Goal: Information Seeking & Learning: Compare options

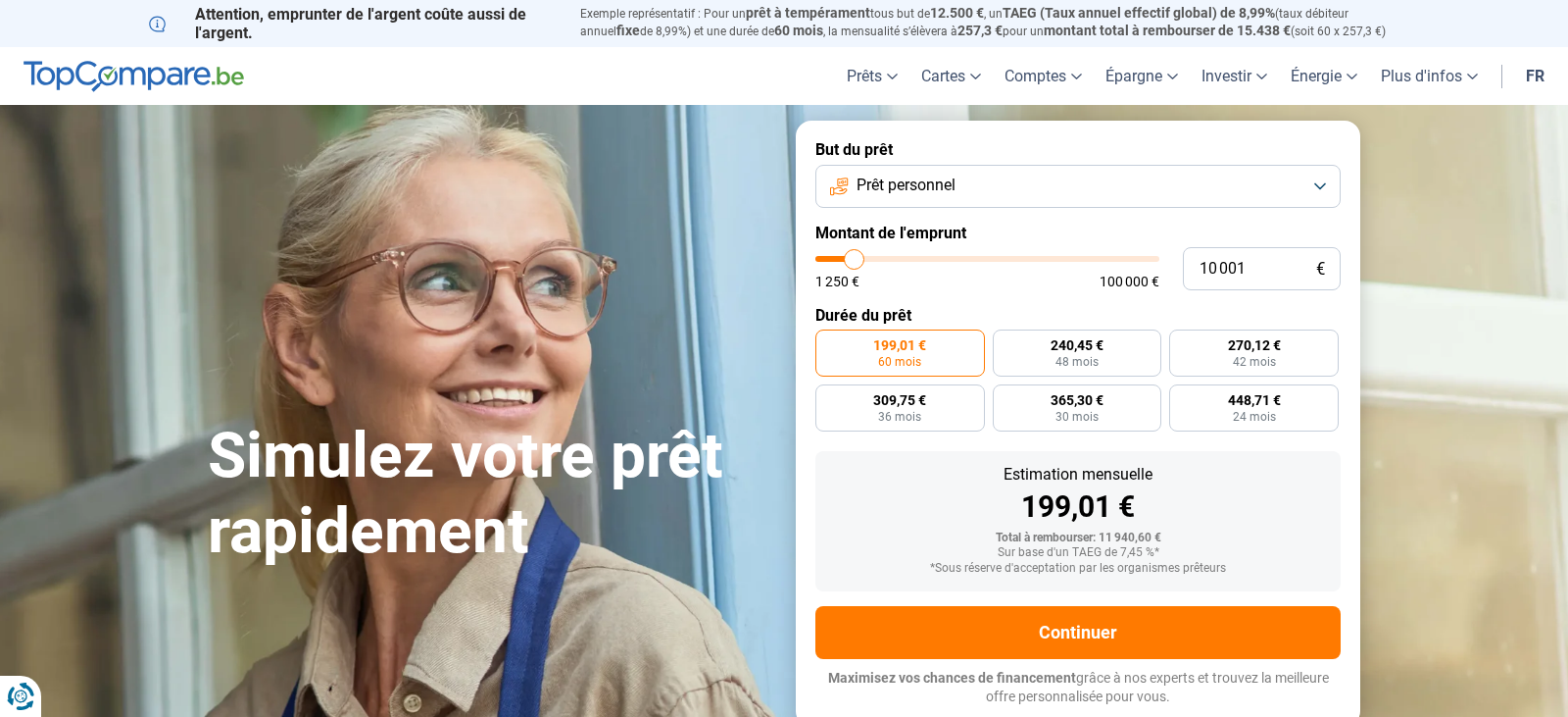
type input "9 500"
type input "9500"
type input "8 750"
type input "8750"
type input "8 250"
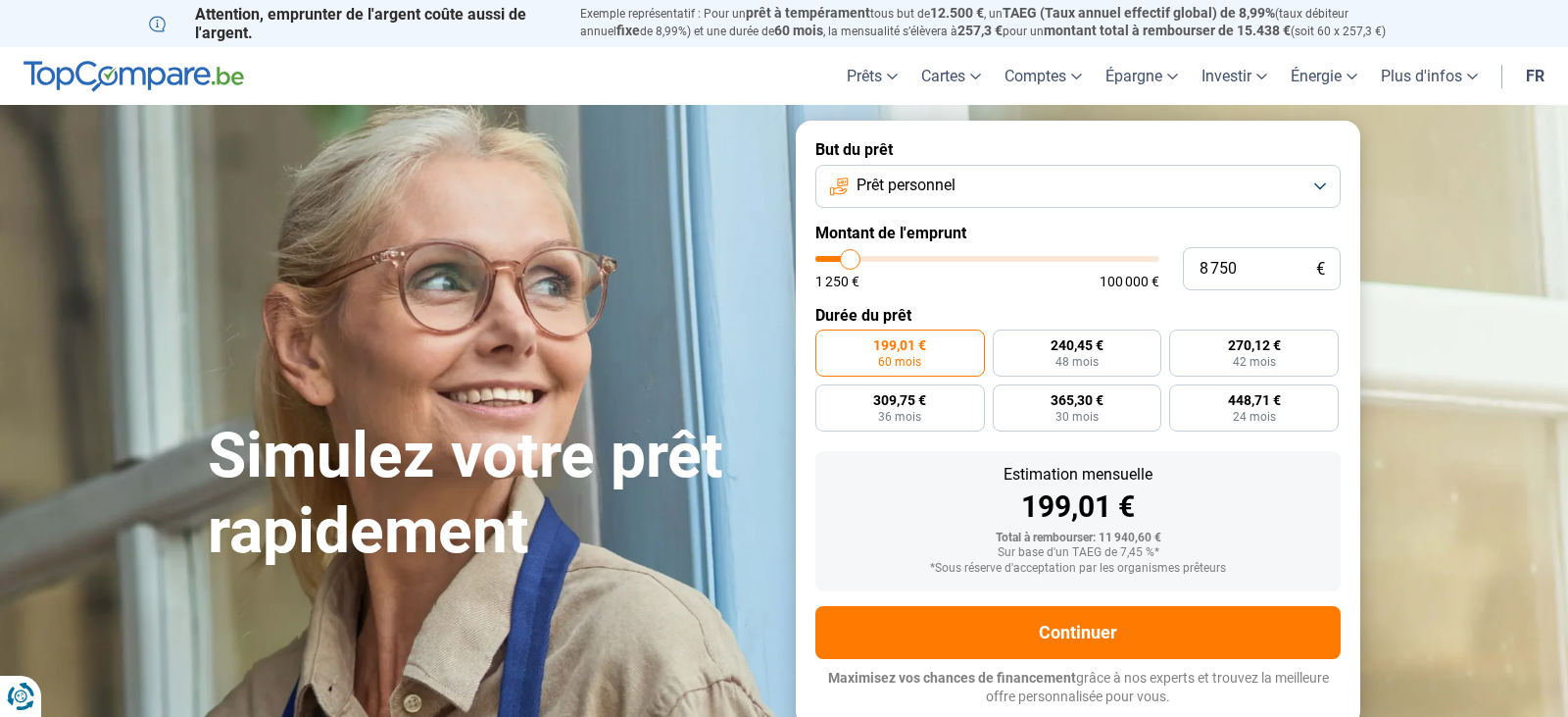
type input "8250"
type input "7 750"
type input "7750"
type input "7 000"
type input "7000"
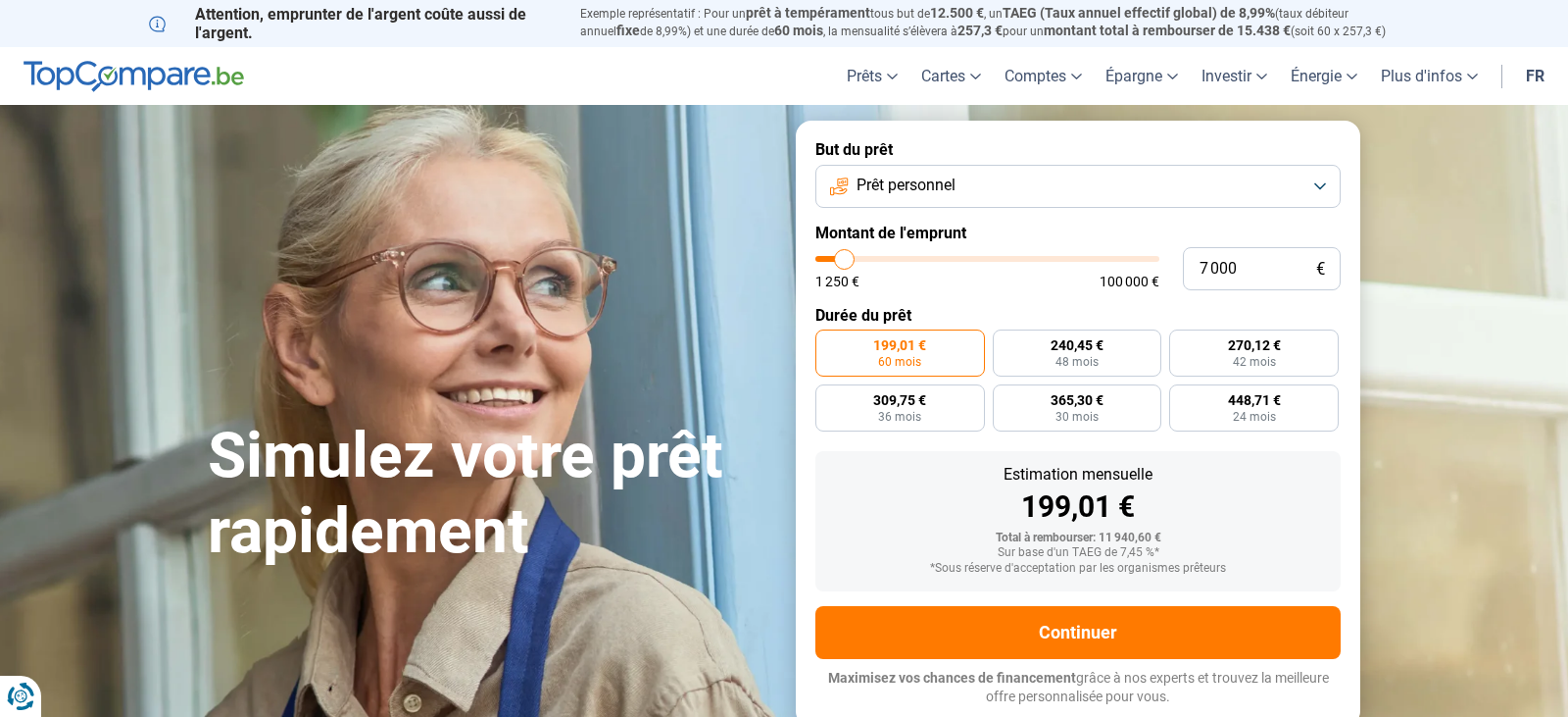
type input "6 750"
type input "6750"
type input "6 500"
type input "6500"
type input "6 250"
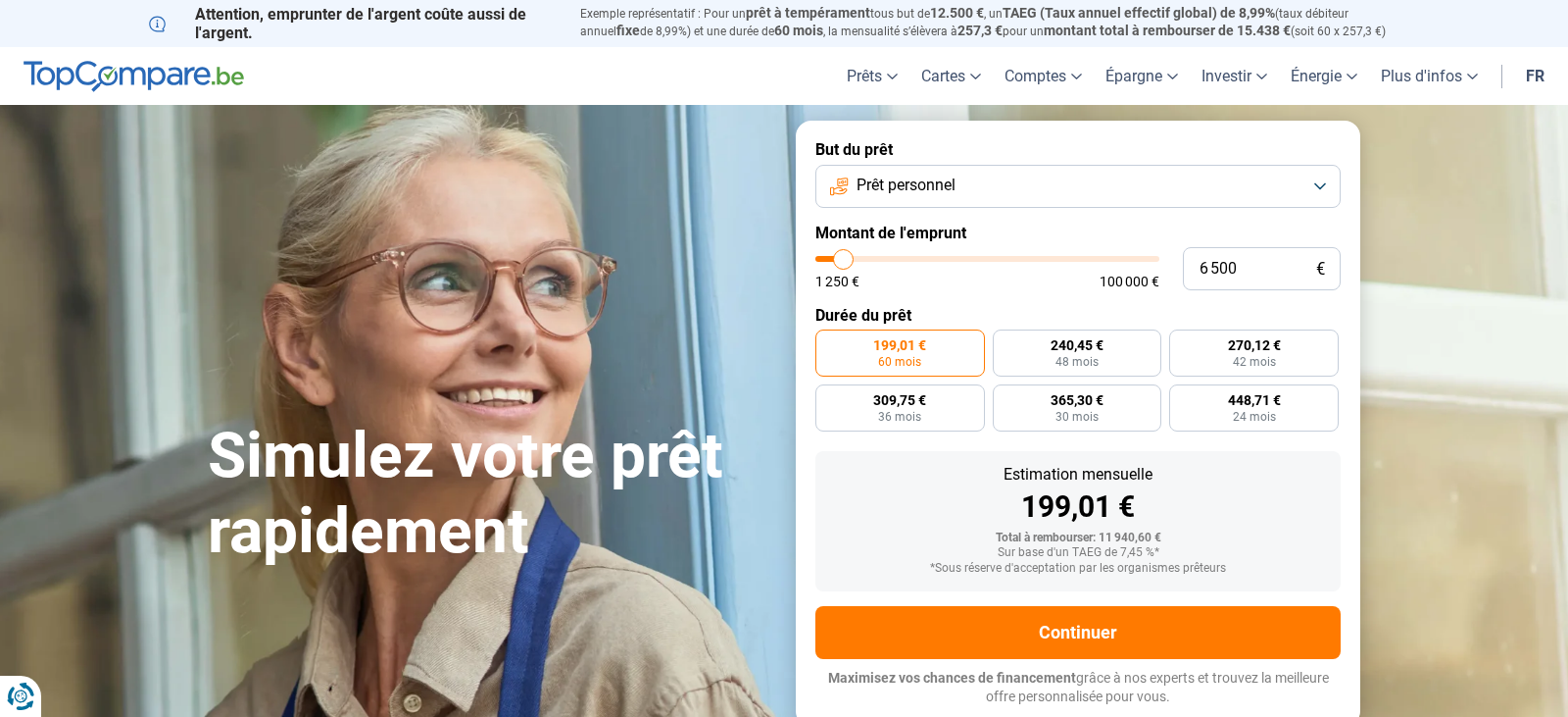
type input "6250"
type input "4 500"
type input "4500"
type input "4 000"
type input "4000"
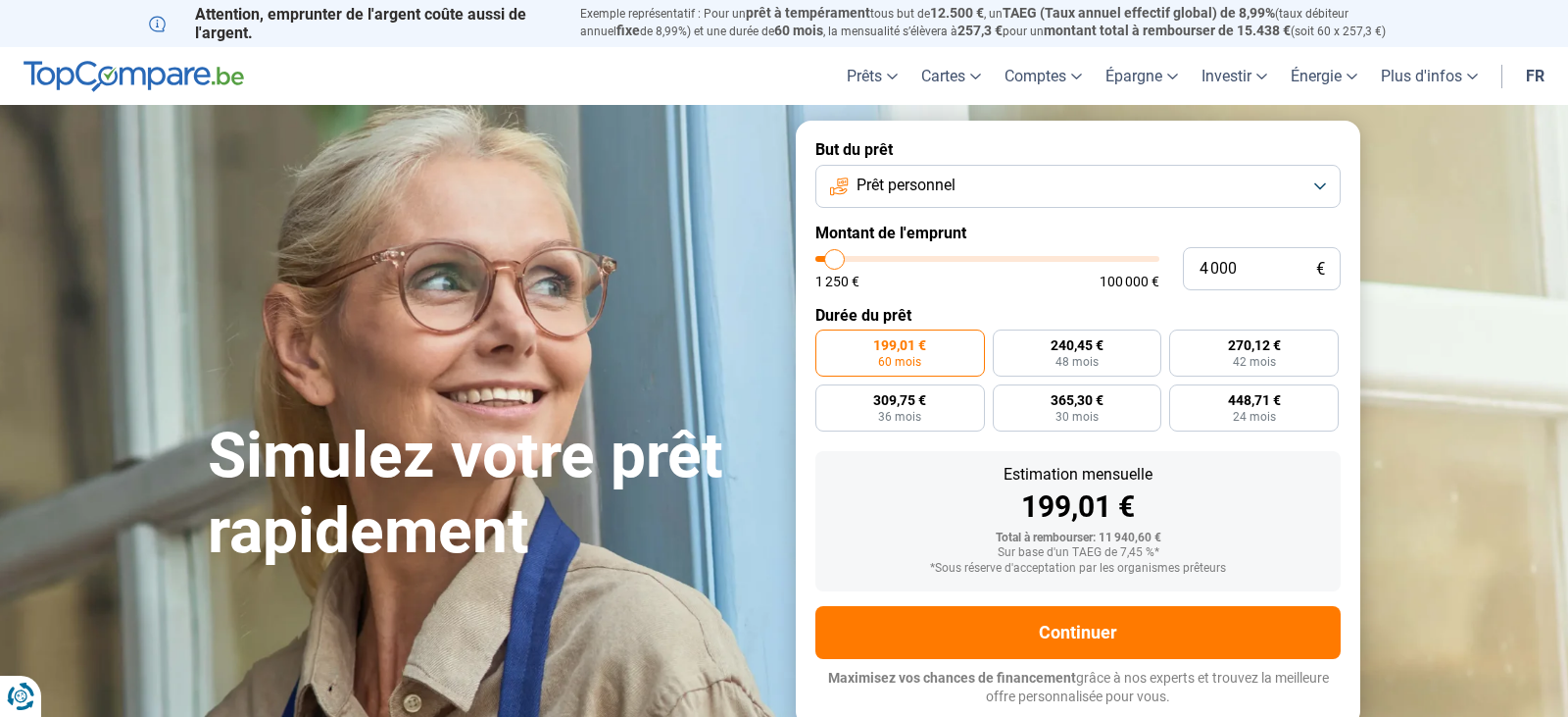
type input "3 250"
type input "3250"
type input "3 000"
type input "3000"
type input "2 750"
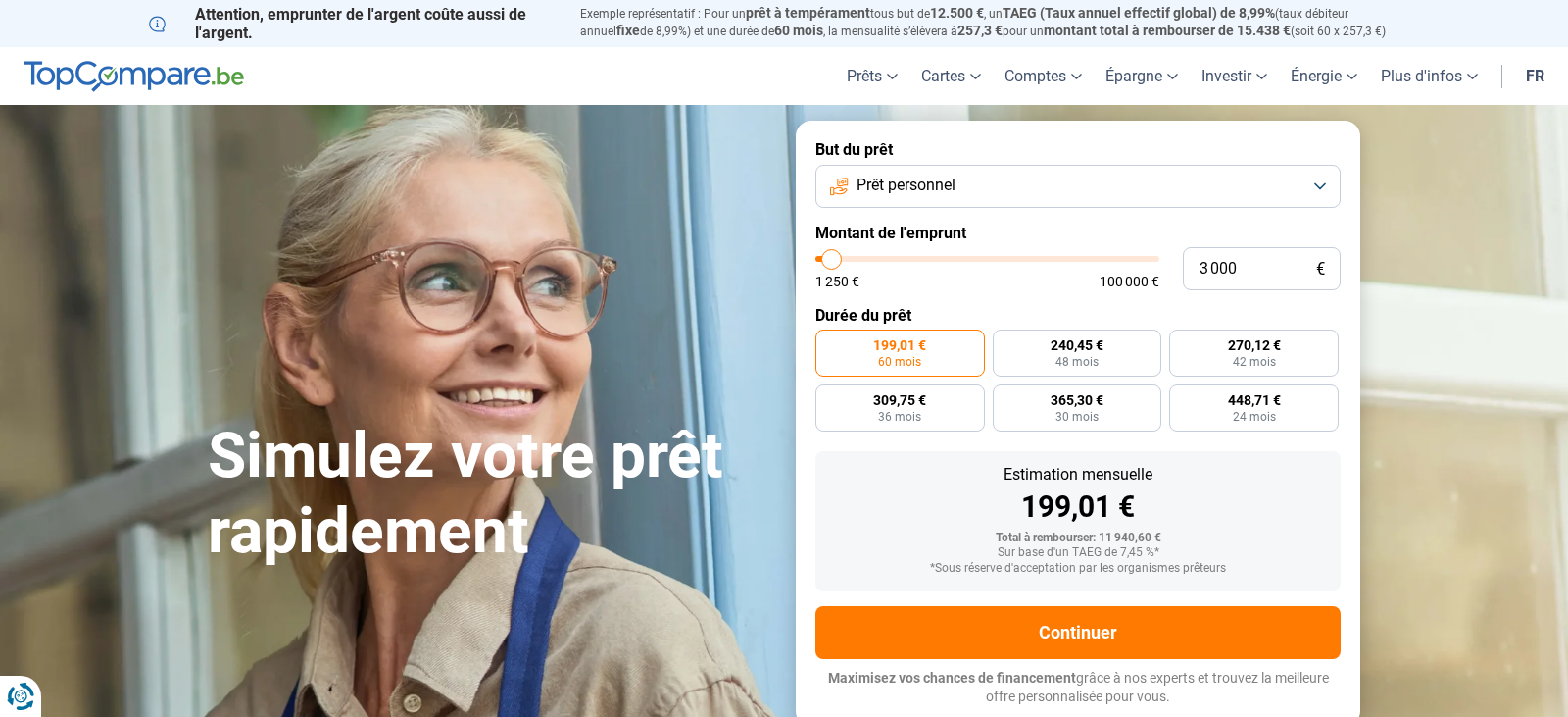
type input "2750"
type input "3 000"
type input "3000"
type input "3 250"
type input "3250"
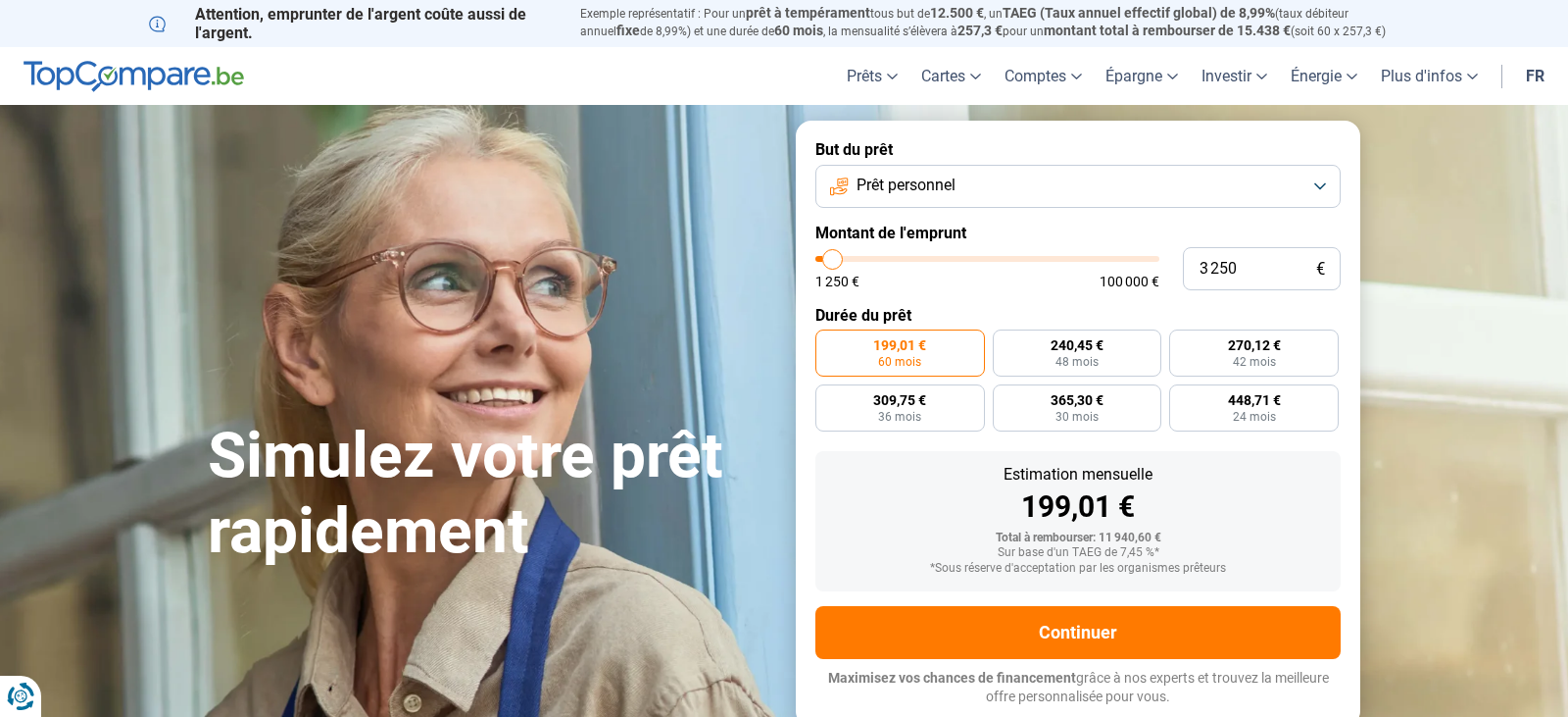
type input "3 500"
type input "3500"
type input "3 750"
type input "3750"
type input "4 000"
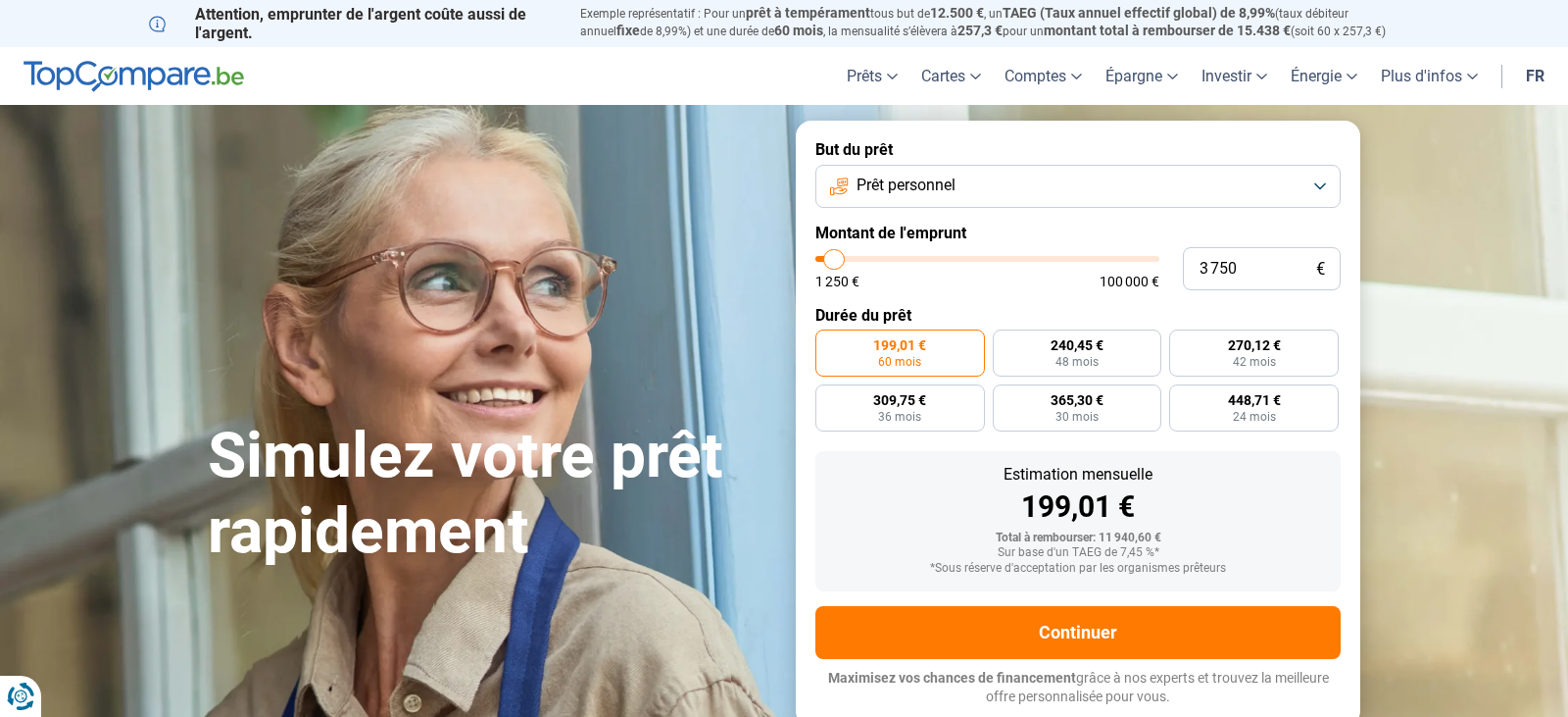
type input "4000"
type input "4 250"
type input "4250"
type input "4 000"
type input "4000"
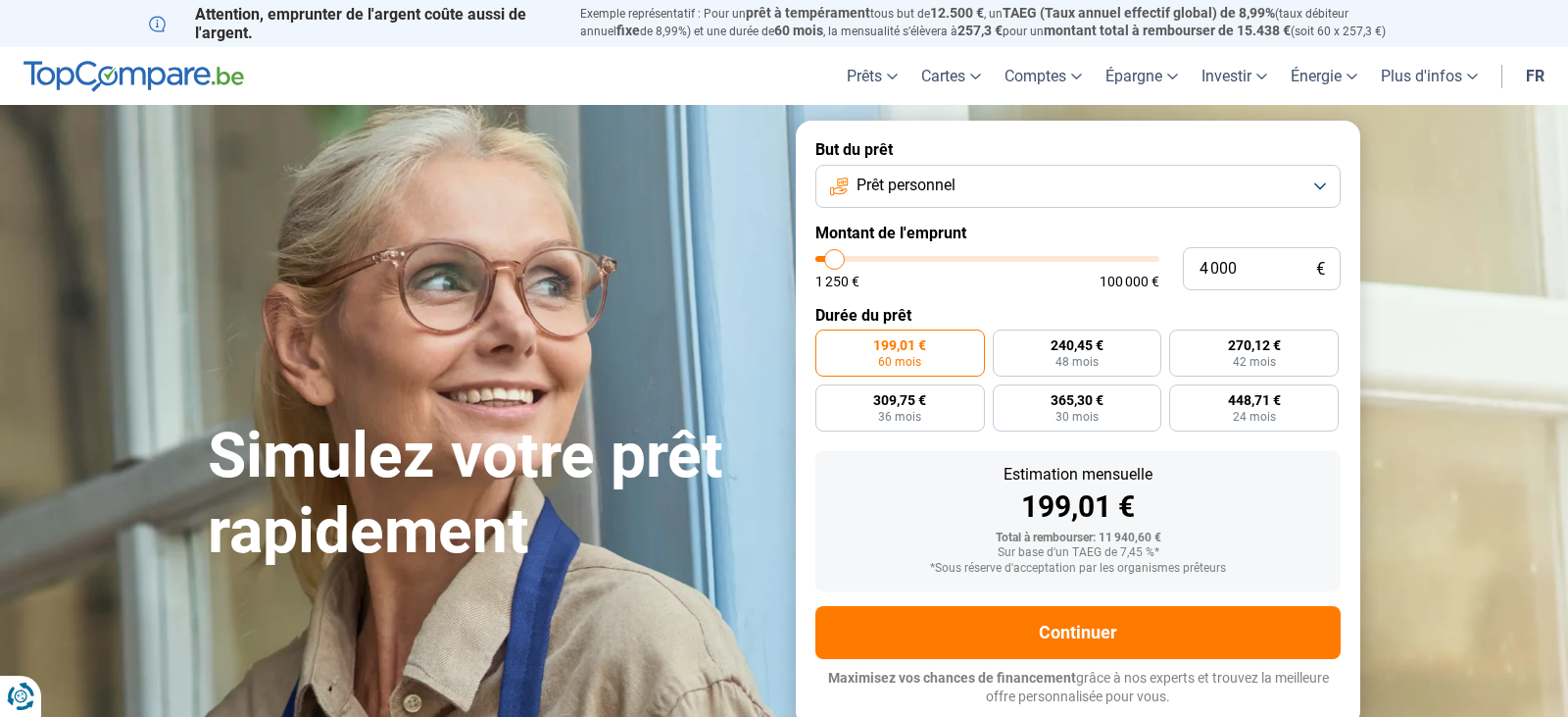
type input "3 750"
type input "3750"
type input "3 500"
type input "3500"
type input "3 750"
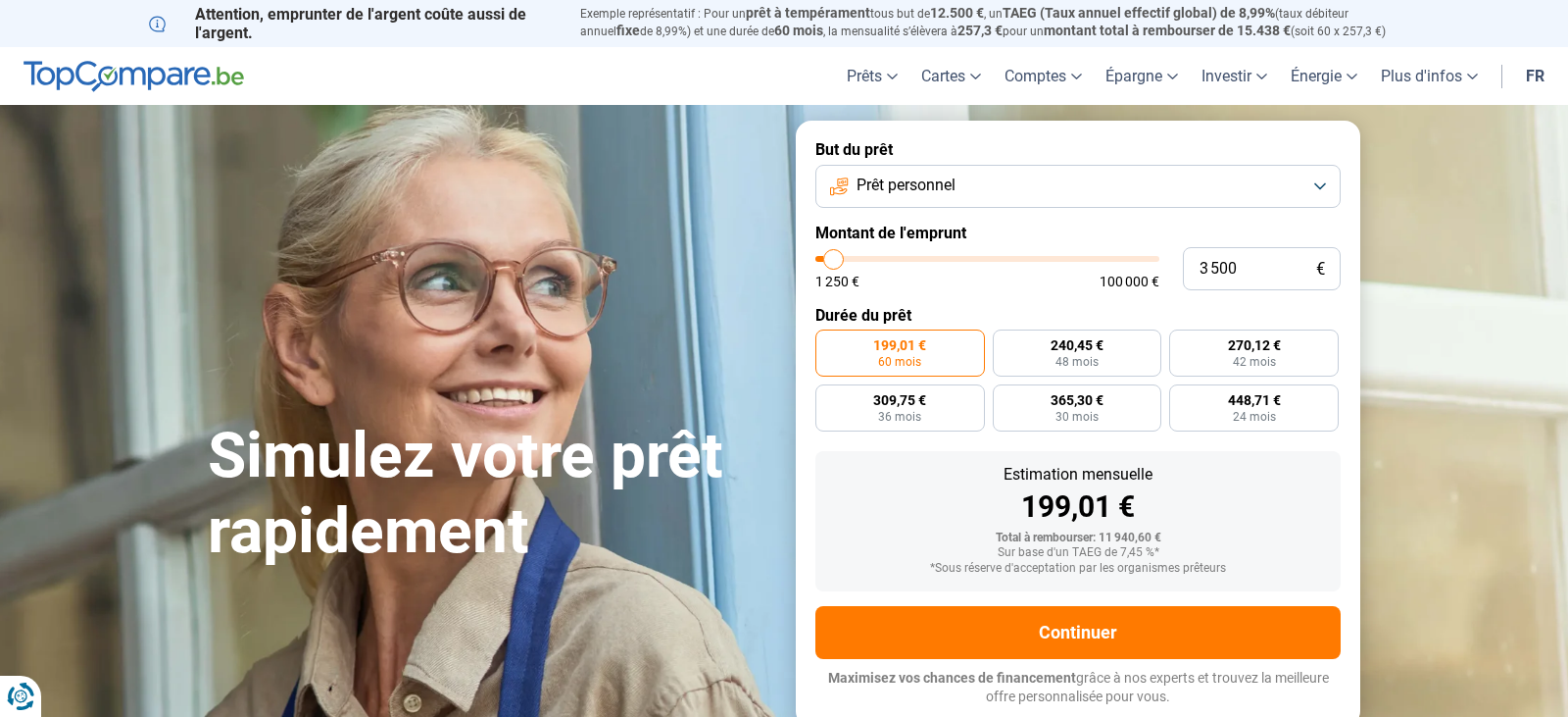
type input "3750"
type input "4 000"
drag, startPoint x: 854, startPoint y: 266, endPoint x: 836, endPoint y: 265, distance: 18.0
type input "4000"
click at [836, 262] on input "range" at bounding box center [988, 259] width 344 height 6
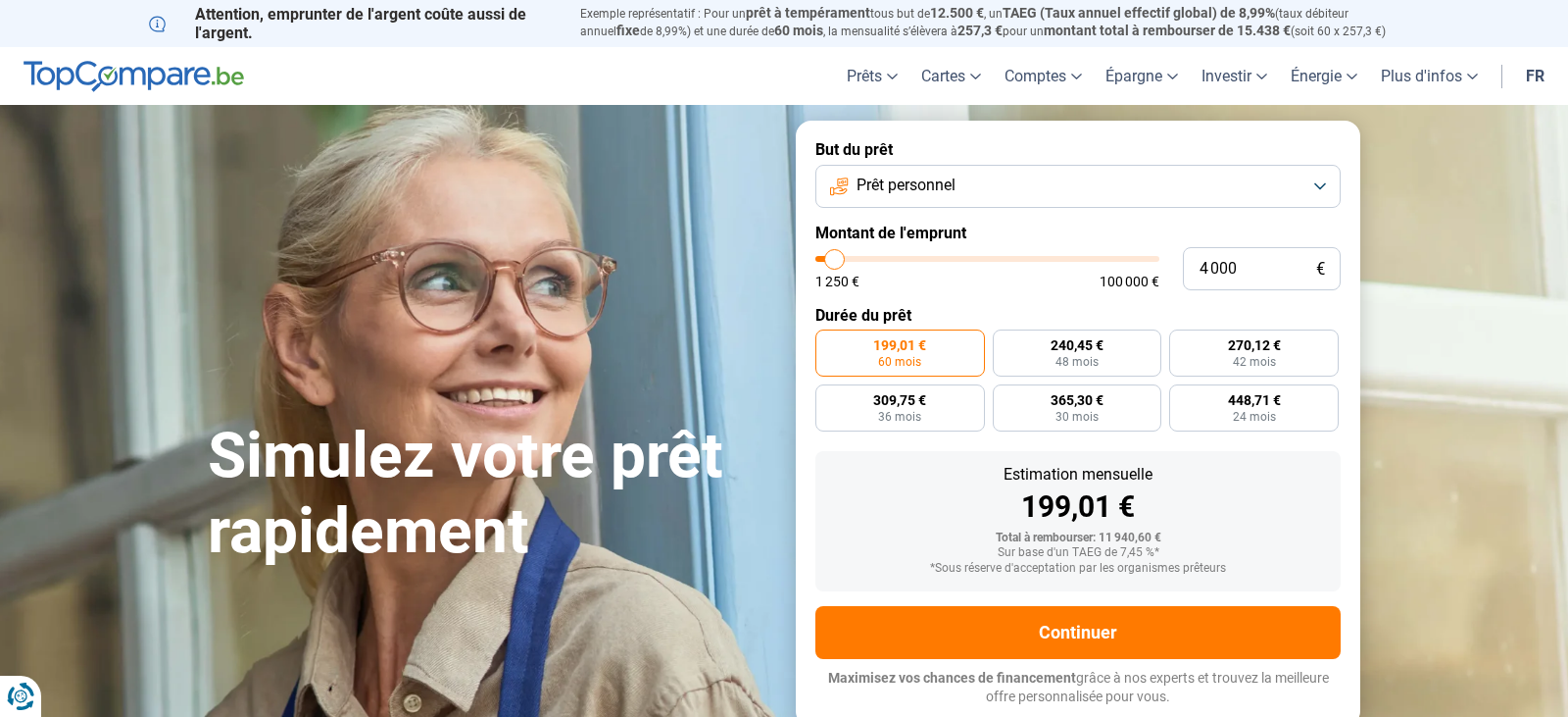
radio input "true"
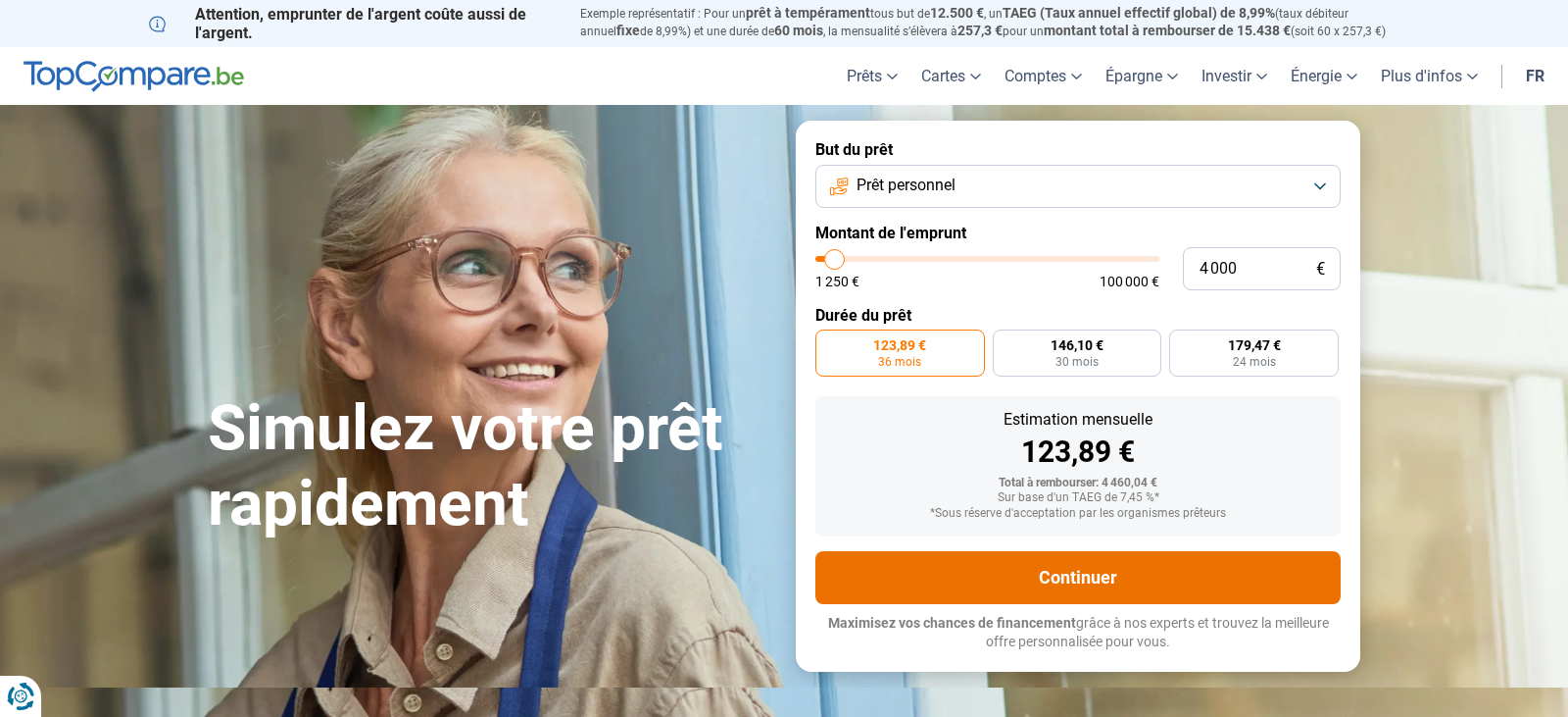
click at [1094, 579] on button "Continuer" at bounding box center [1078, 577] width 525 height 53
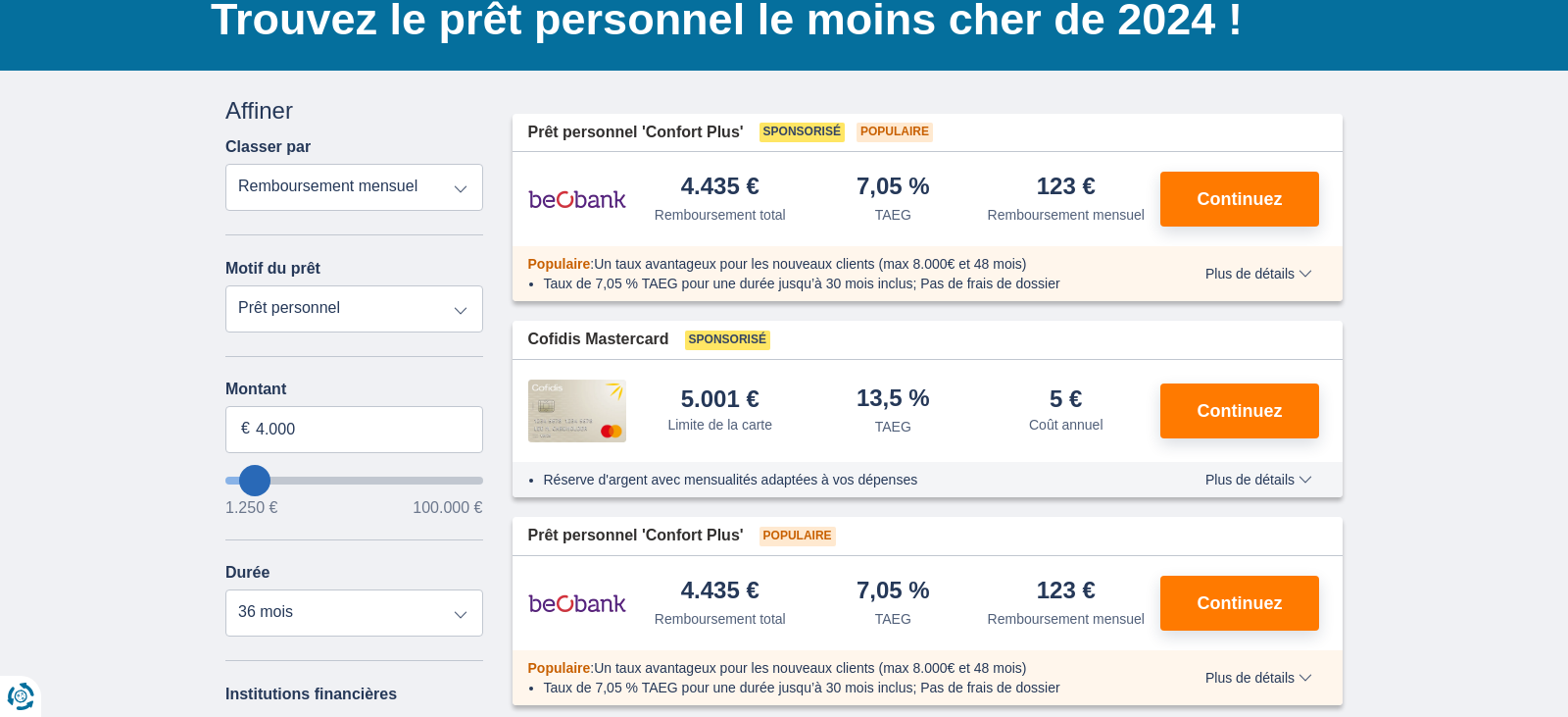
scroll to position [122, 0]
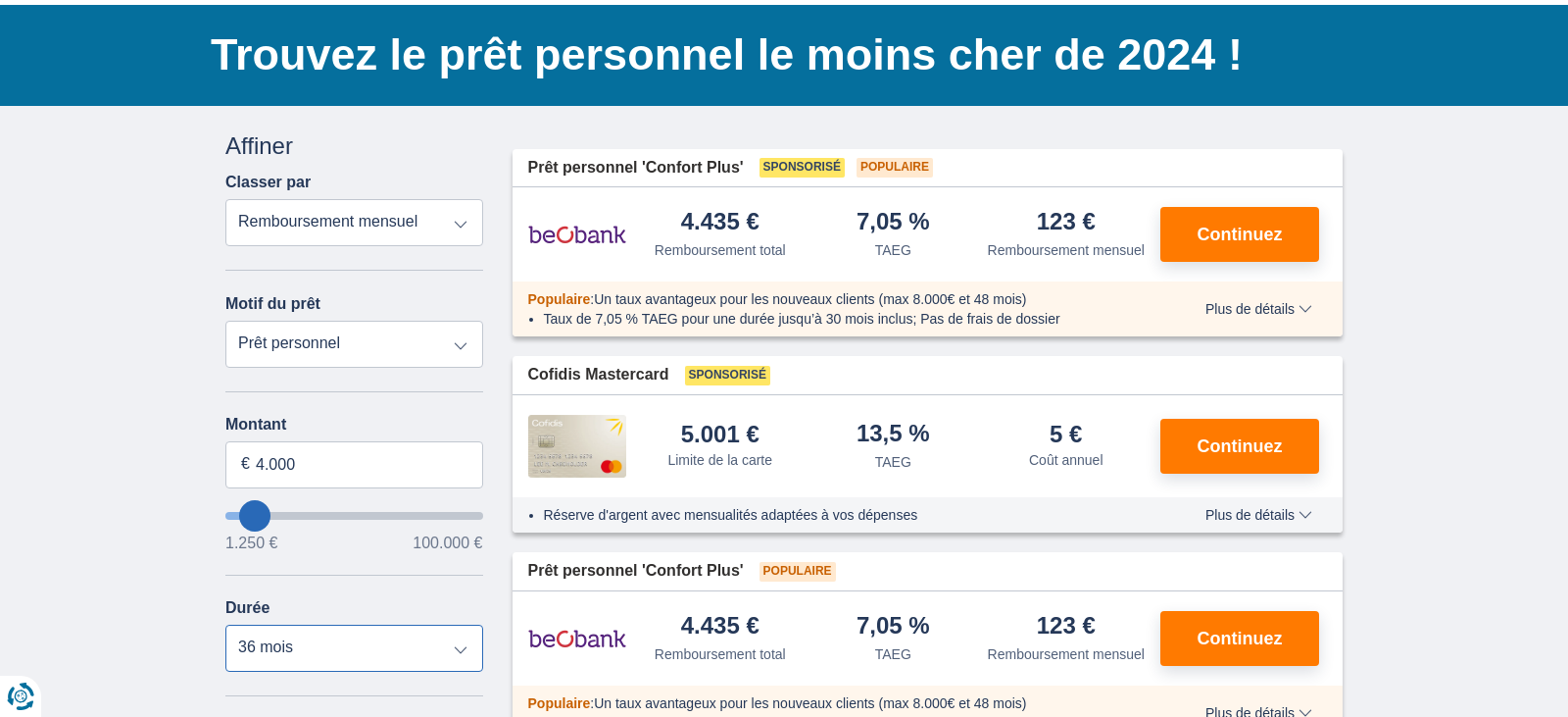
click at [459, 651] on select "12 mois 18 mois 24 mois 30 mois 36 mois" at bounding box center [354, 648] width 258 height 47
select select "24"
click at [225, 626] on select "12 mois 18 mois 24 mois 30 mois 36 mois" at bounding box center [354, 648] width 258 height 47
click at [326, 466] on input "4.000" at bounding box center [354, 465] width 258 height 47
type input "4"
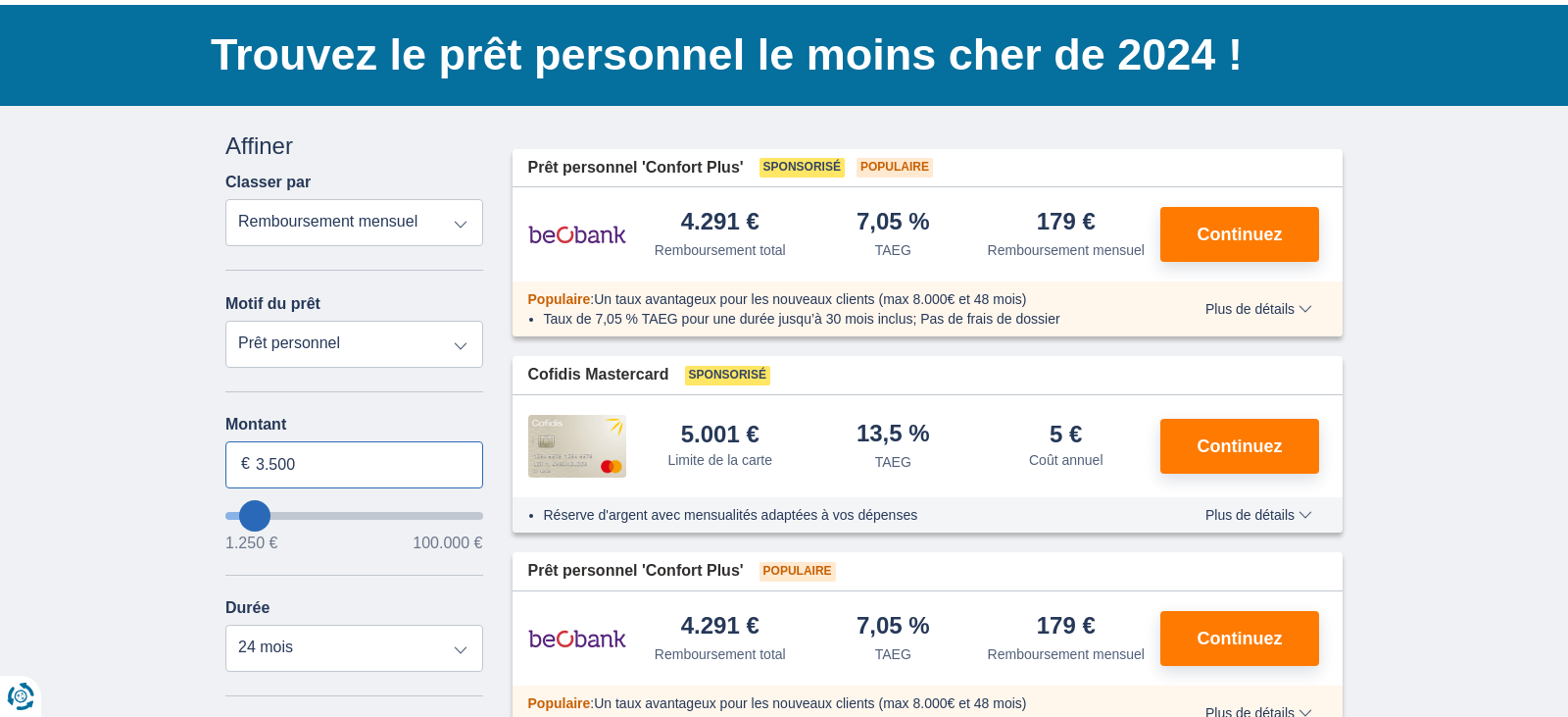
type input "3.500"
type input "3250"
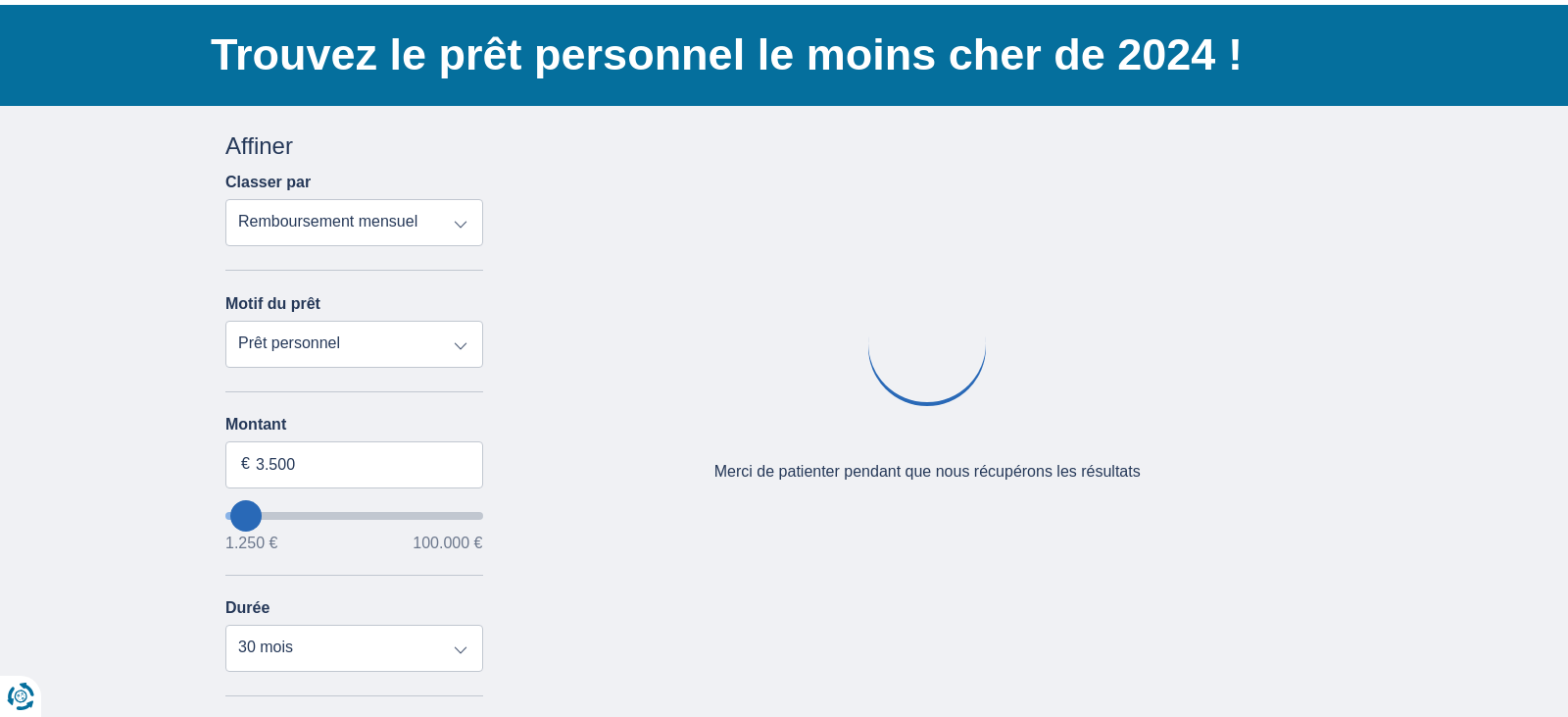
click at [142, 531] on div "× widget.non-eligible-application.title widget.non-eligible-application.text no…" at bounding box center [784, 608] width 1568 height 1003
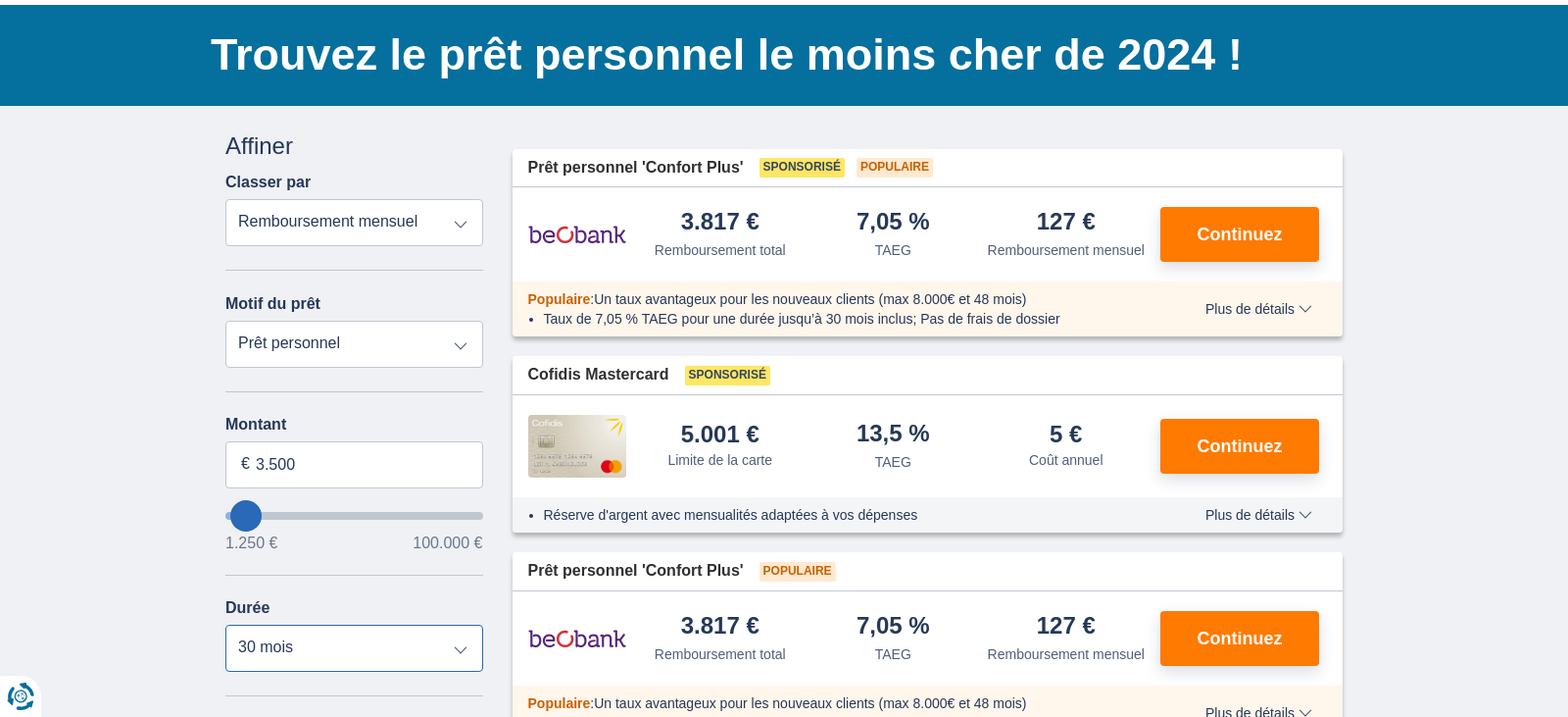
click at [443, 648] on select "12 mois 18 mois 24 mois 30 mois" at bounding box center [354, 648] width 258 height 47
click at [225, 626] on select "12 mois 18 mois 24 mois 30 mois" at bounding box center [354, 648] width 258 height 47
click at [464, 653] on select "12 mois 18 mois 24 mois 30 mois" at bounding box center [354, 648] width 258 height 47
select select "24"
click at [225, 626] on select "12 mois 18 mois 24 mois 30 mois" at bounding box center [354, 648] width 258 height 47
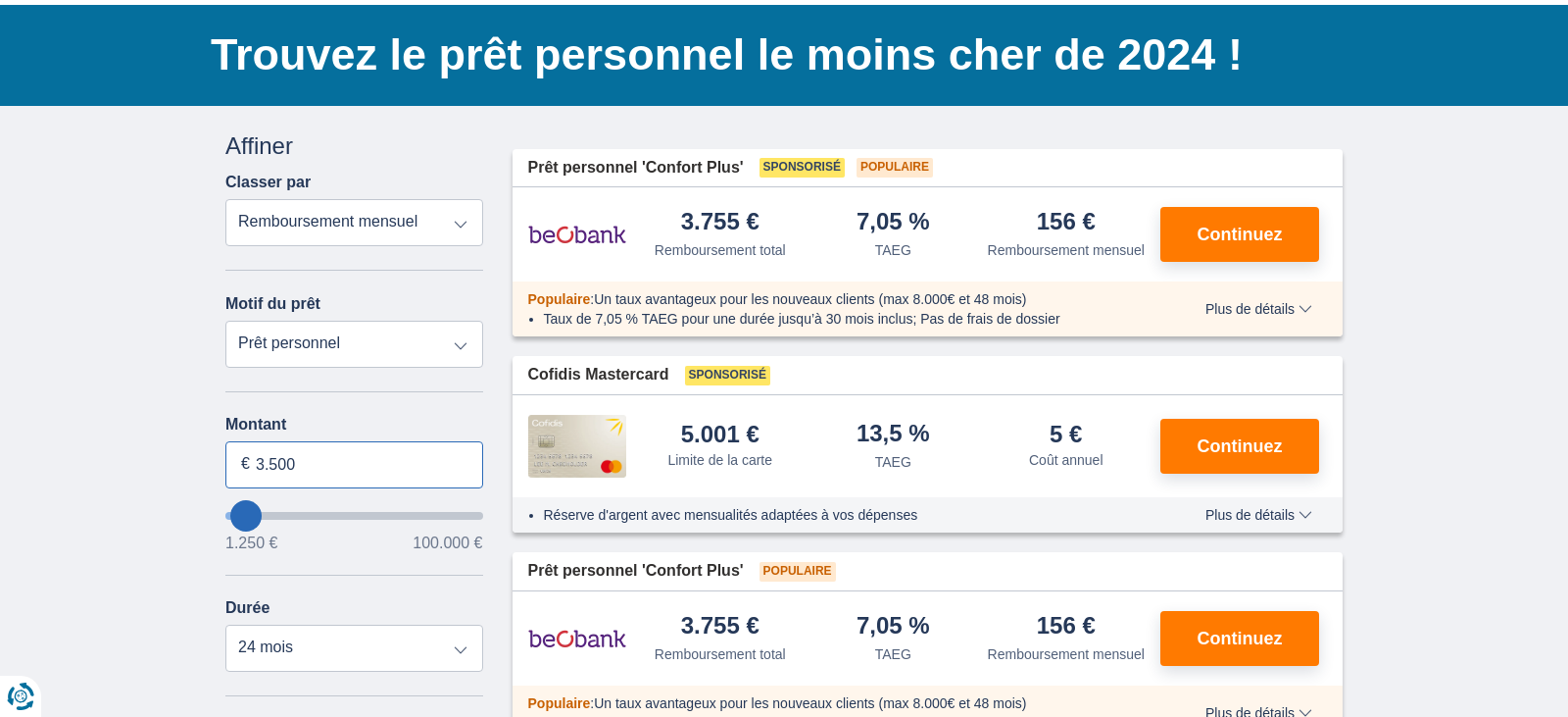
click at [319, 462] on input "3.500" at bounding box center [354, 465] width 258 height 47
type input "3.000"
type input "3250"
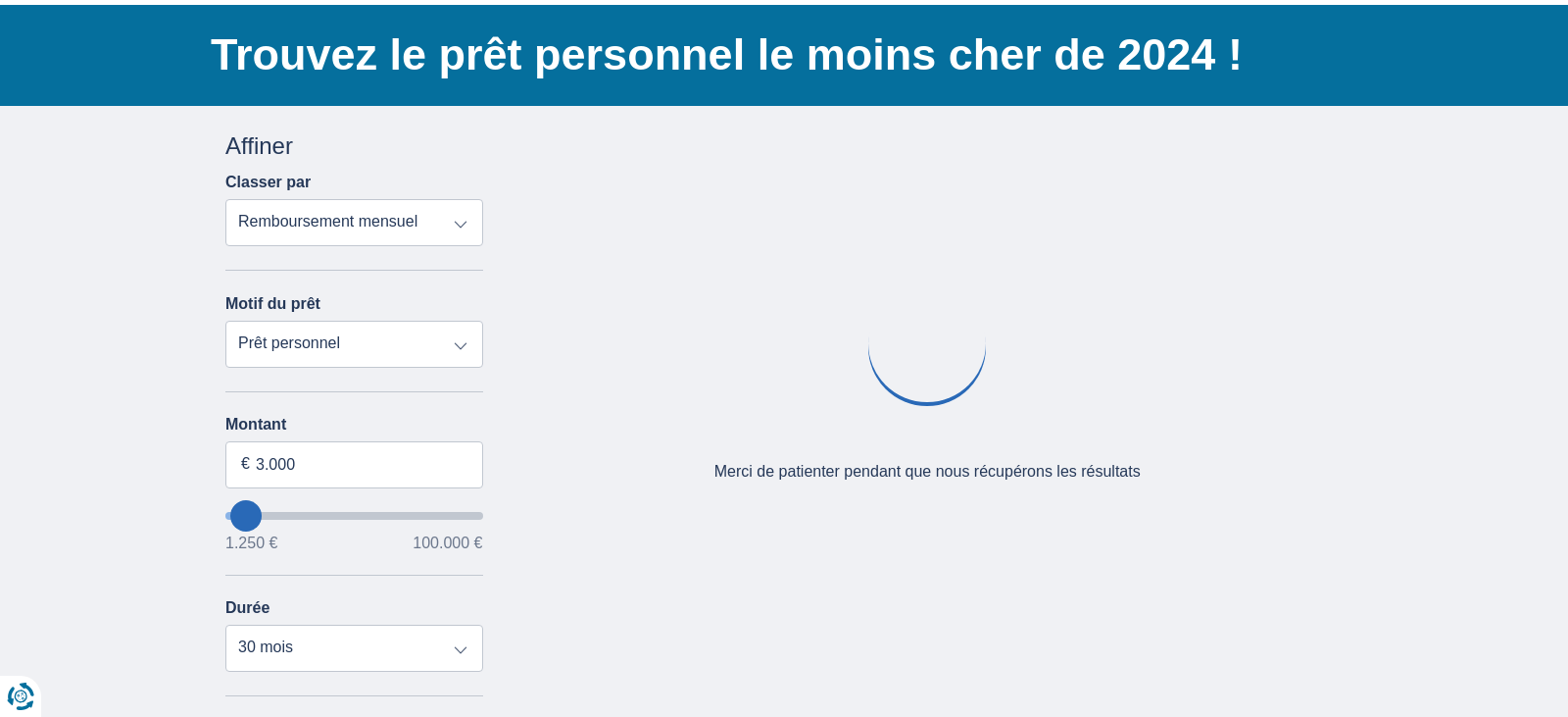
click at [97, 414] on div "× widget.non-eligible-application.title widget.non-eligible-application.text no…" at bounding box center [784, 608] width 1568 height 1003
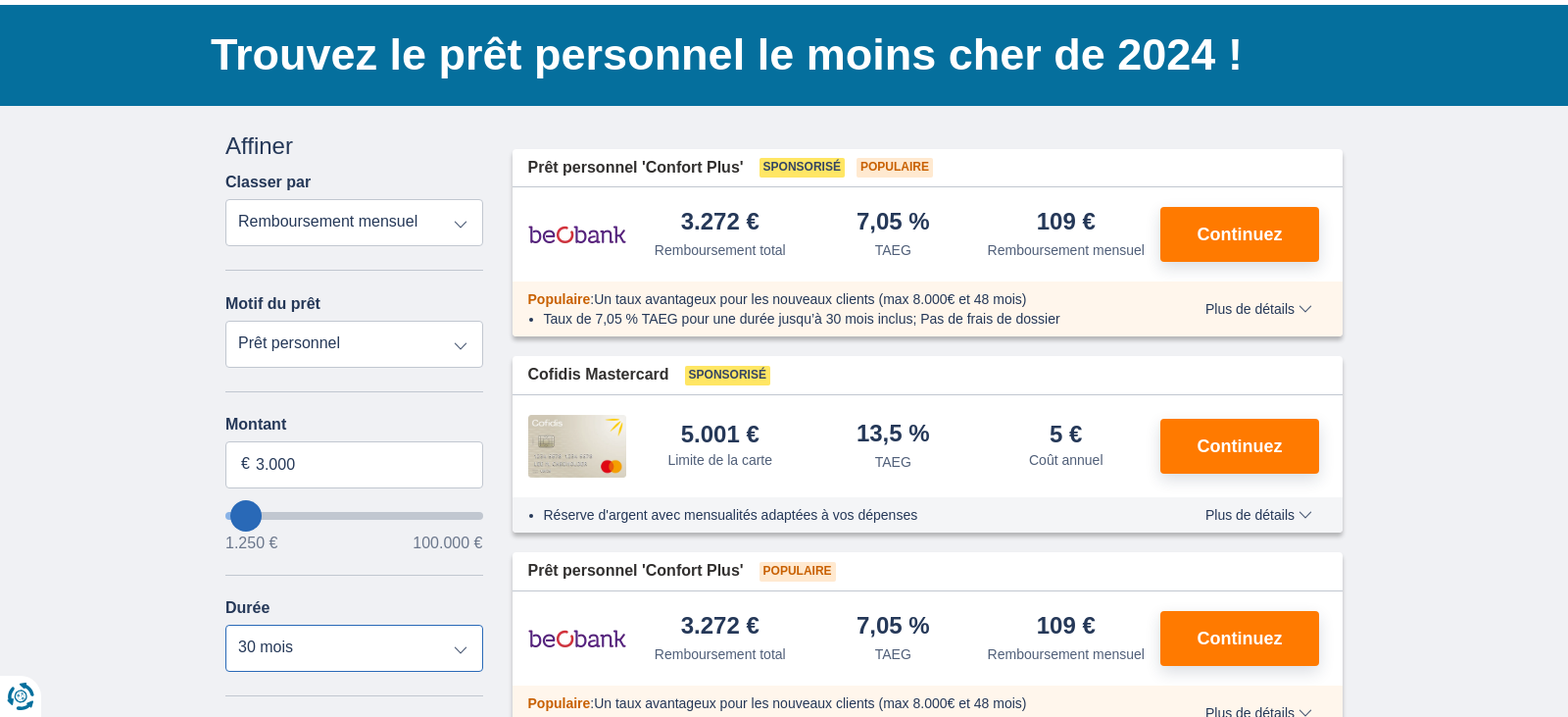
click at [459, 653] on select "12 mois 18 mois 24 mois 30 mois" at bounding box center [354, 648] width 258 height 47
select select "24"
click at [225, 626] on select "12 mois 18 mois 24 mois 30 mois" at bounding box center [354, 648] width 258 height 47
click at [1273, 311] on span "Plus de détails" at bounding box center [1258, 309] width 107 height 14
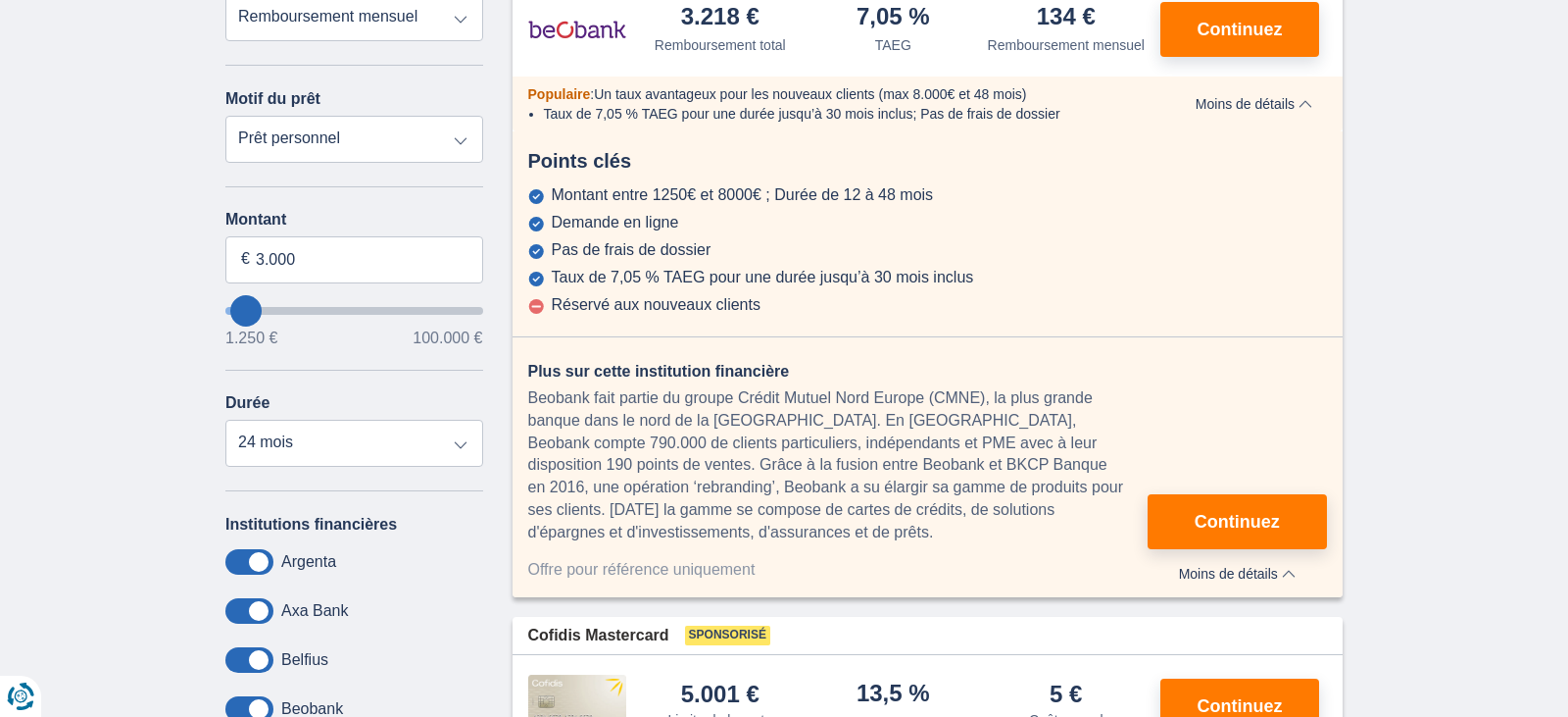
scroll to position [0, 0]
